Goal: Task Accomplishment & Management: Use online tool/utility

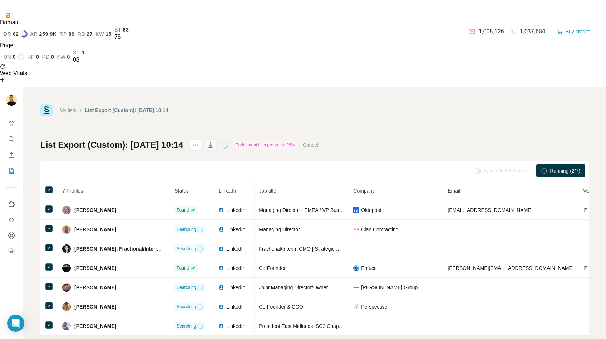
click at [214, 141] on icon "button" at bounding box center [210, 144] width 7 height 7
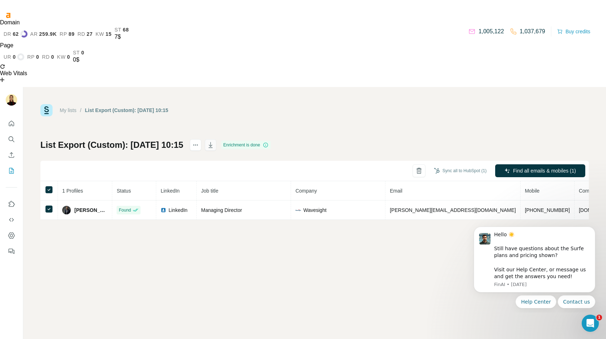
click at [214, 141] on icon "button" at bounding box center [210, 144] width 7 height 7
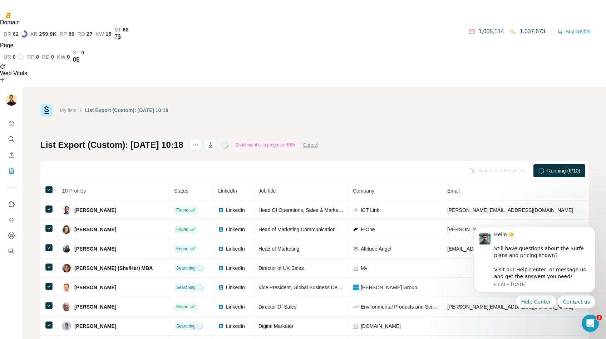
click at [214, 141] on icon "button" at bounding box center [210, 144] width 7 height 7
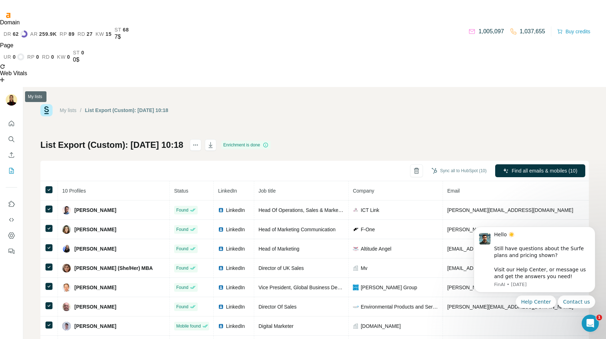
click at [12, 167] on icon "My lists" at bounding box center [11, 170] width 7 height 7
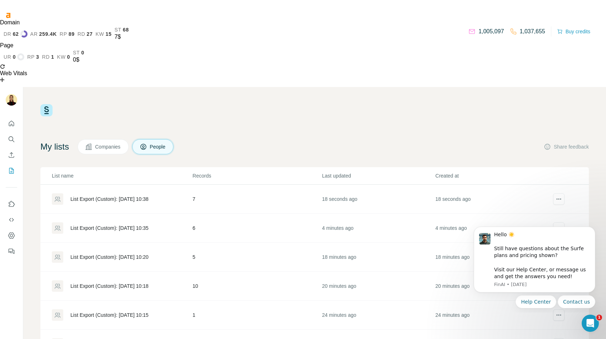
click at [120, 195] on div "List Export (Custom): 25/09/2025 10:38" at bounding box center [109, 198] width 78 height 7
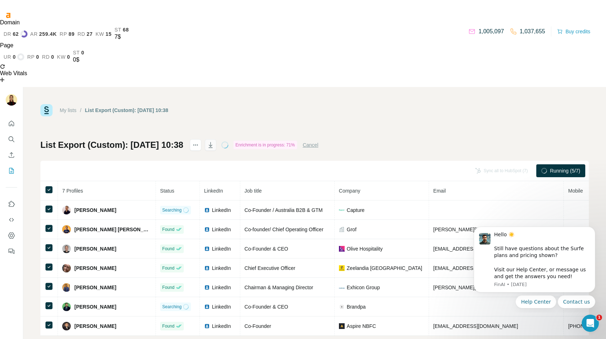
click at [214, 141] on icon "button" at bounding box center [210, 144] width 7 height 7
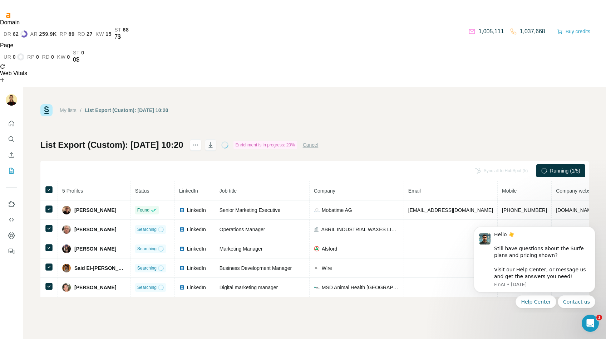
click at [216, 139] on button "button" at bounding box center [210, 144] width 11 height 11
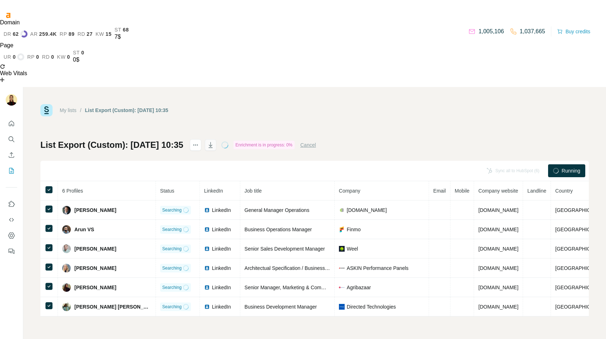
click at [214, 141] on icon "button" at bounding box center [210, 144] width 7 height 7
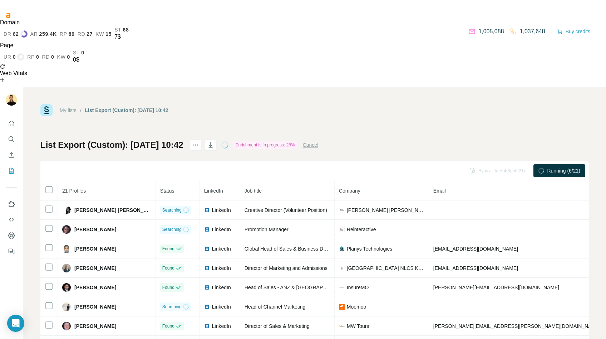
click at [54, 181] on th at bounding box center [49, 190] width 18 height 19
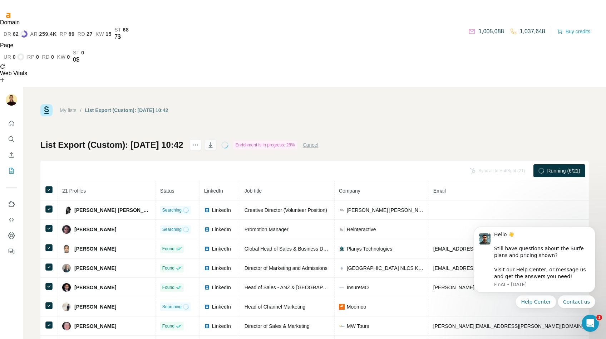
click at [214, 141] on icon "button" at bounding box center [210, 144] width 7 height 7
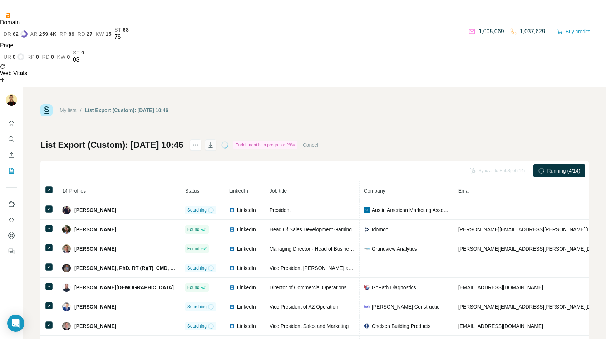
click at [214, 141] on icon "button" at bounding box center [210, 144] width 7 height 7
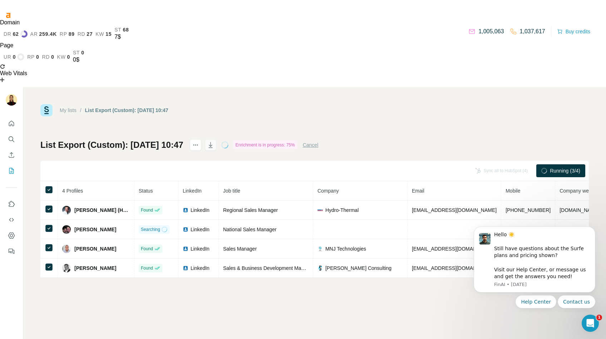
click at [214, 141] on icon "button" at bounding box center [210, 144] width 7 height 7
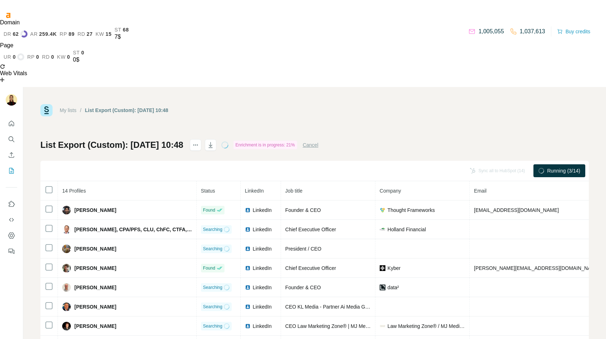
click at [43, 181] on th at bounding box center [49, 190] width 18 height 19
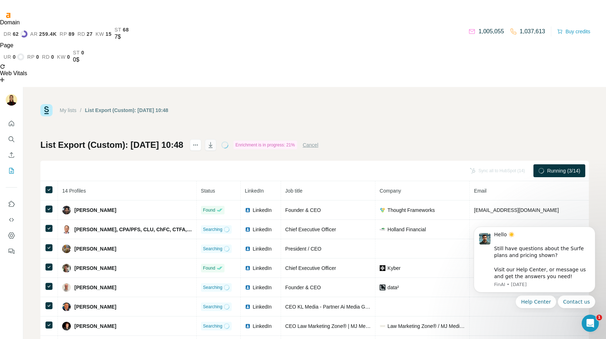
click at [212, 142] on icon "button" at bounding box center [211, 145] width 4 height 6
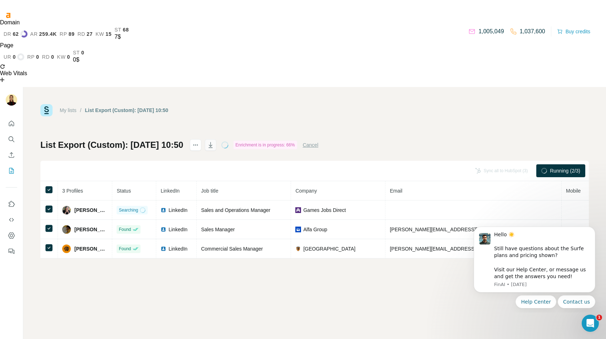
click at [214, 141] on icon "button" at bounding box center [210, 144] width 7 height 7
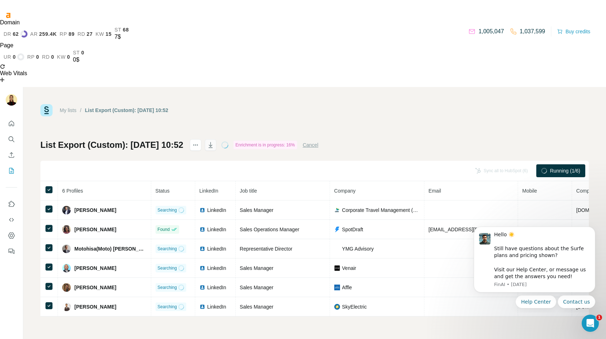
click at [214, 141] on icon "button" at bounding box center [210, 144] width 7 height 7
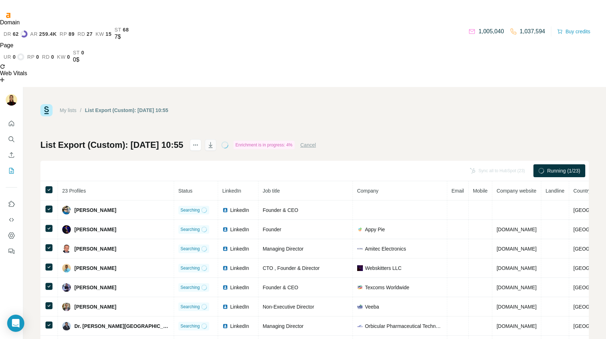
click at [214, 141] on icon "button" at bounding box center [210, 144] width 7 height 7
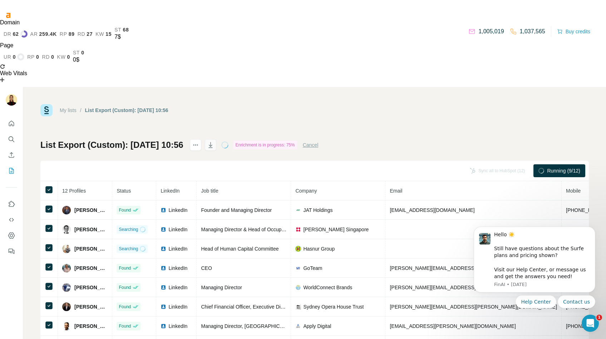
click at [214, 141] on icon "button" at bounding box center [210, 144] width 7 height 7
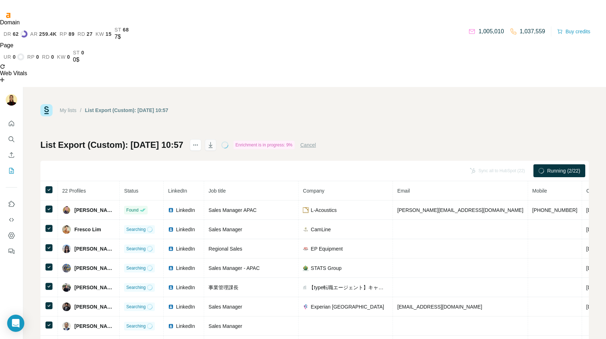
click at [214, 141] on icon "button" at bounding box center [210, 144] width 7 height 7
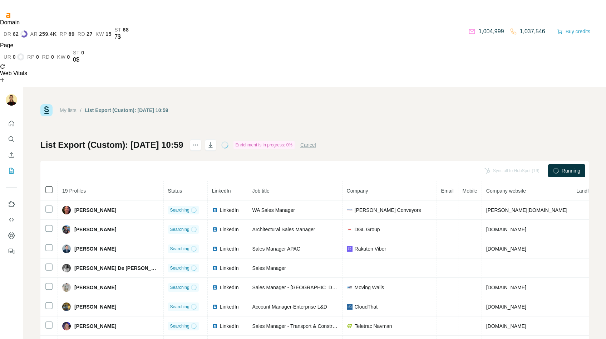
click at [53, 185] on icon at bounding box center [49, 189] width 9 height 9
click at [214, 141] on icon "button" at bounding box center [210, 144] width 7 height 7
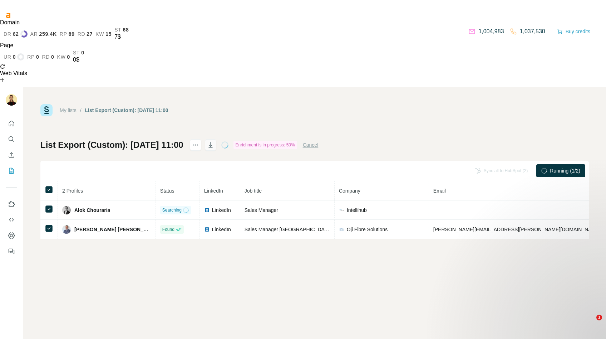
click at [212, 145] on icon "button" at bounding box center [211, 146] width 4 height 2
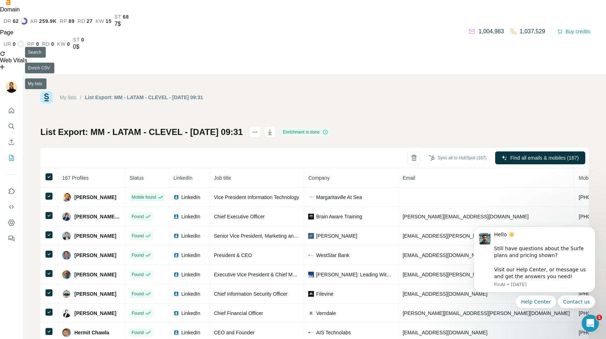
click at [15, 151] on button "My lists" at bounding box center [11, 157] width 11 height 13
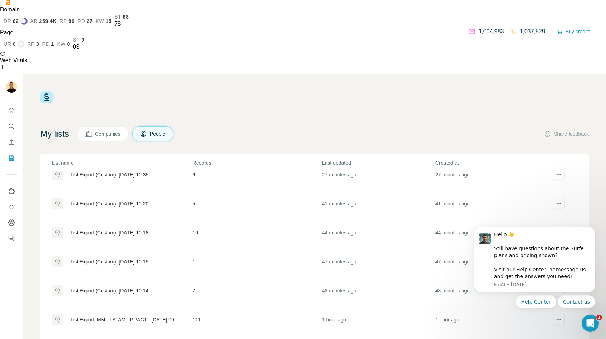
scroll to position [404, 0]
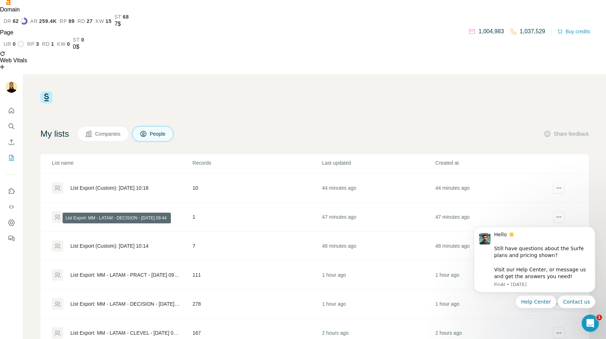
click at [139, 300] on div "List Export: MM - LATAM - DECISION - [DATE] 09:44" at bounding box center [125, 303] width 110 height 7
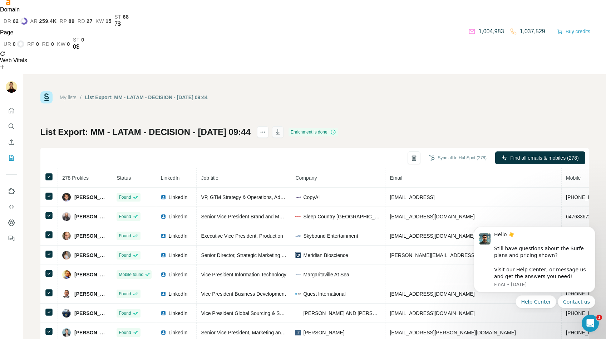
click at [282, 128] on icon "button" at bounding box center [277, 131] width 7 height 7
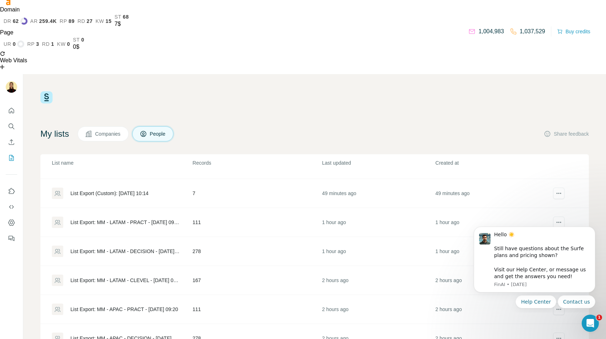
scroll to position [453, 0]
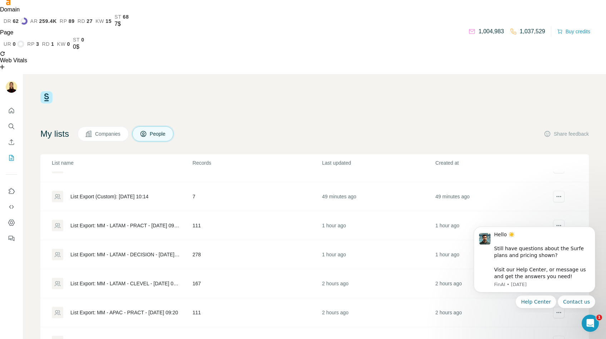
click at [134, 220] on div "List Export: MM - LATAM - PRACT - 25/09/2025 09:51" at bounding box center [122, 225] width 140 height 11
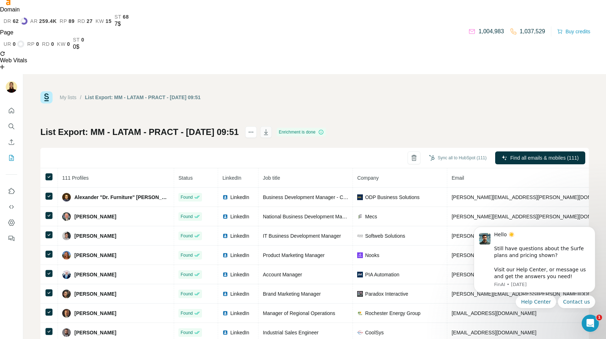
click at [268, 129] on icon "button" at bounding box center [266, 132] width 4 height 6
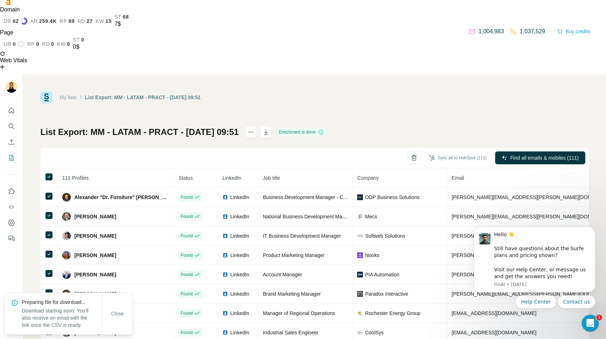
click at [423, 91] on div "My lists / List Export: MM - LATAM - PRACT - 25/09/2025 09:51 1,004,983 1,037,5…" at bounding box center [314, 97] width 549 height 12
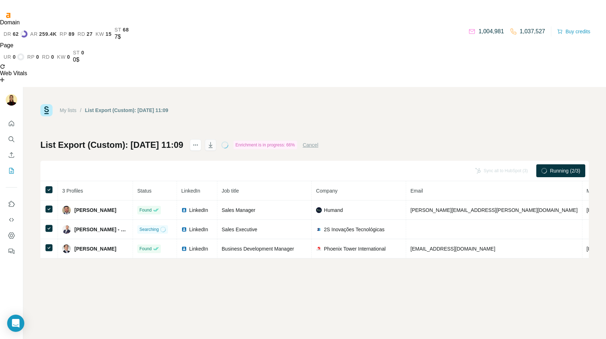
click at [214, 141] on icon "button" at bounding box center [210, 144] width 7 height 7
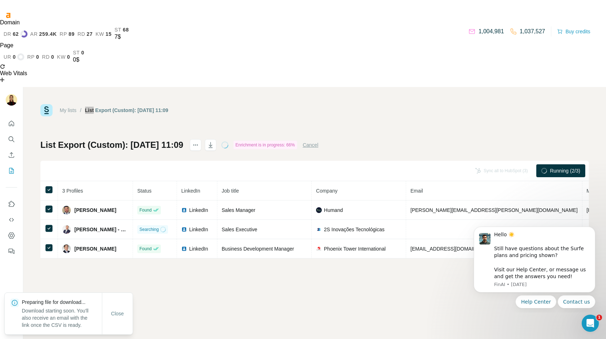
click at [427, 87] on div "My lists / List Export (Custom): [DATE] 11:09 1,004,981 1,037,527 Buy credits L…" at bounding box center [314, 256] width 583 height 339
